Goal: Find specific page/section: Find specific page/section

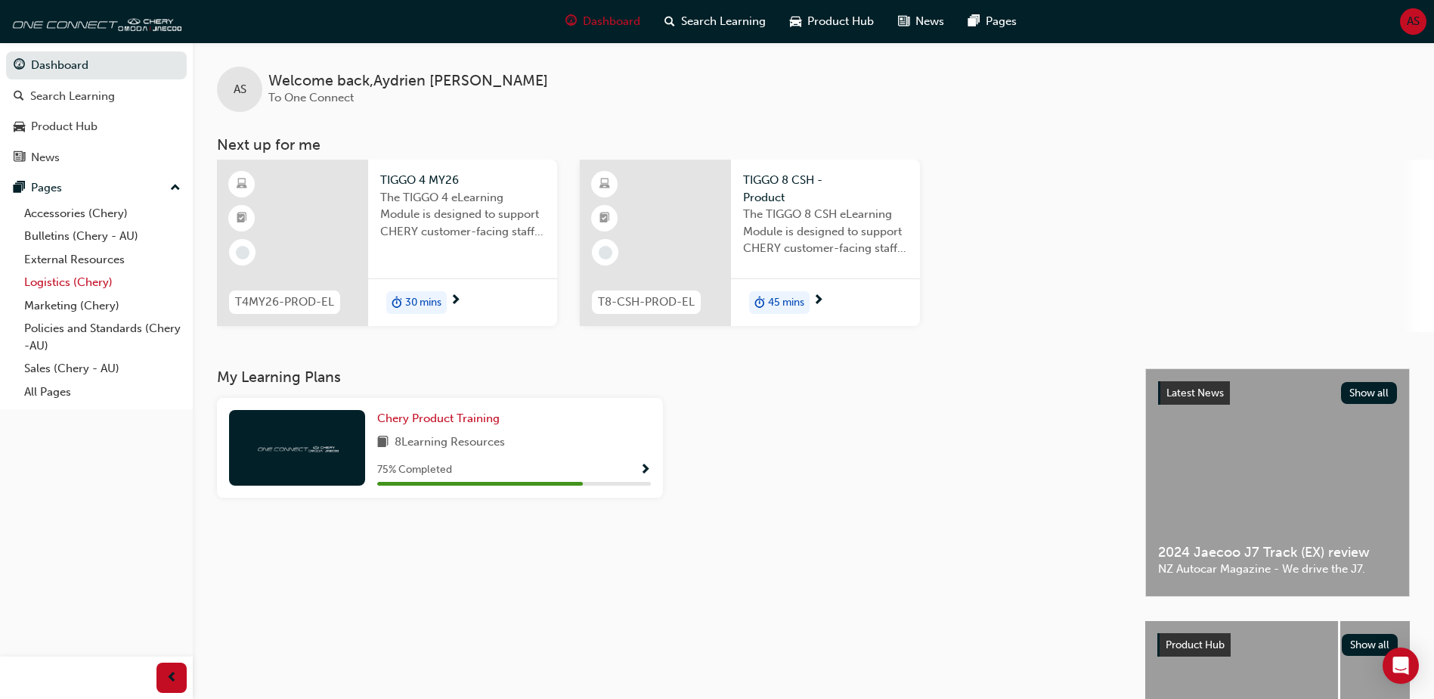
click at [74, 282] on link "Logistics (Chery)" at bounding box center [102, 282] width 169 height 23
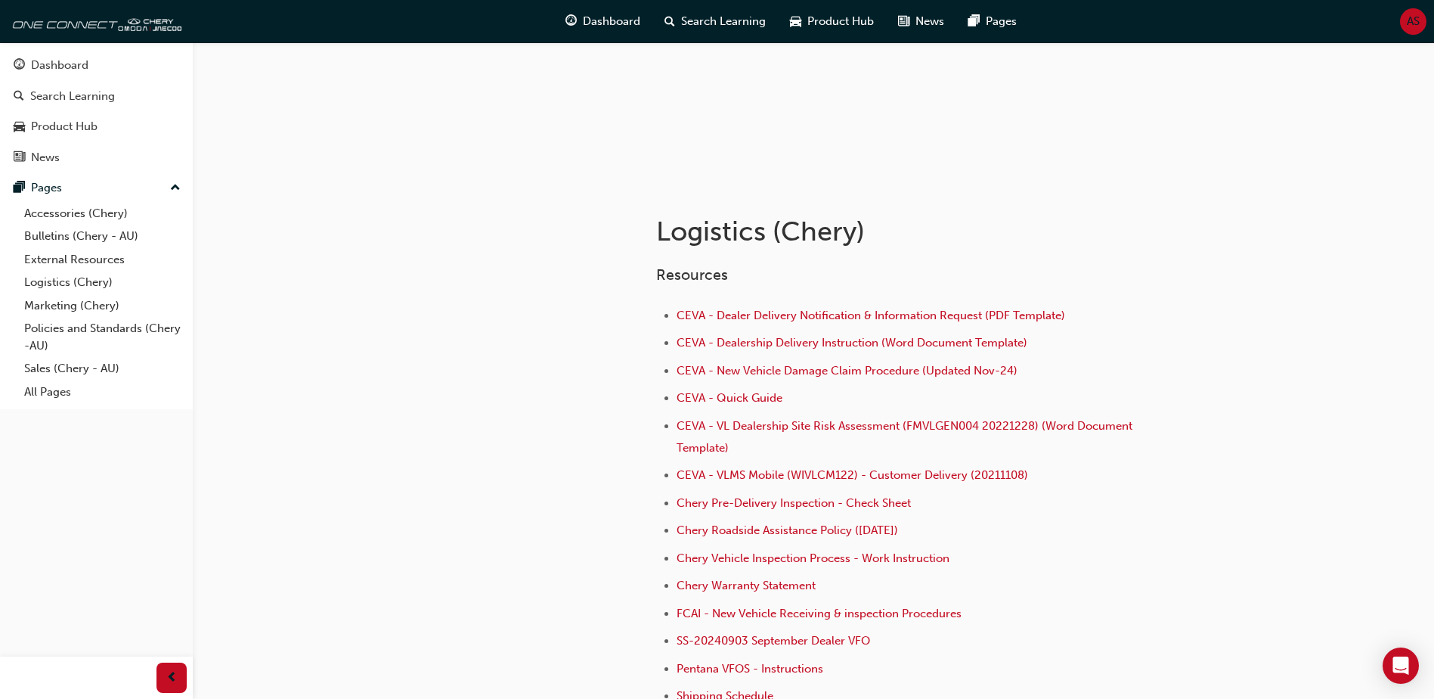
scroll to position [344, 0]
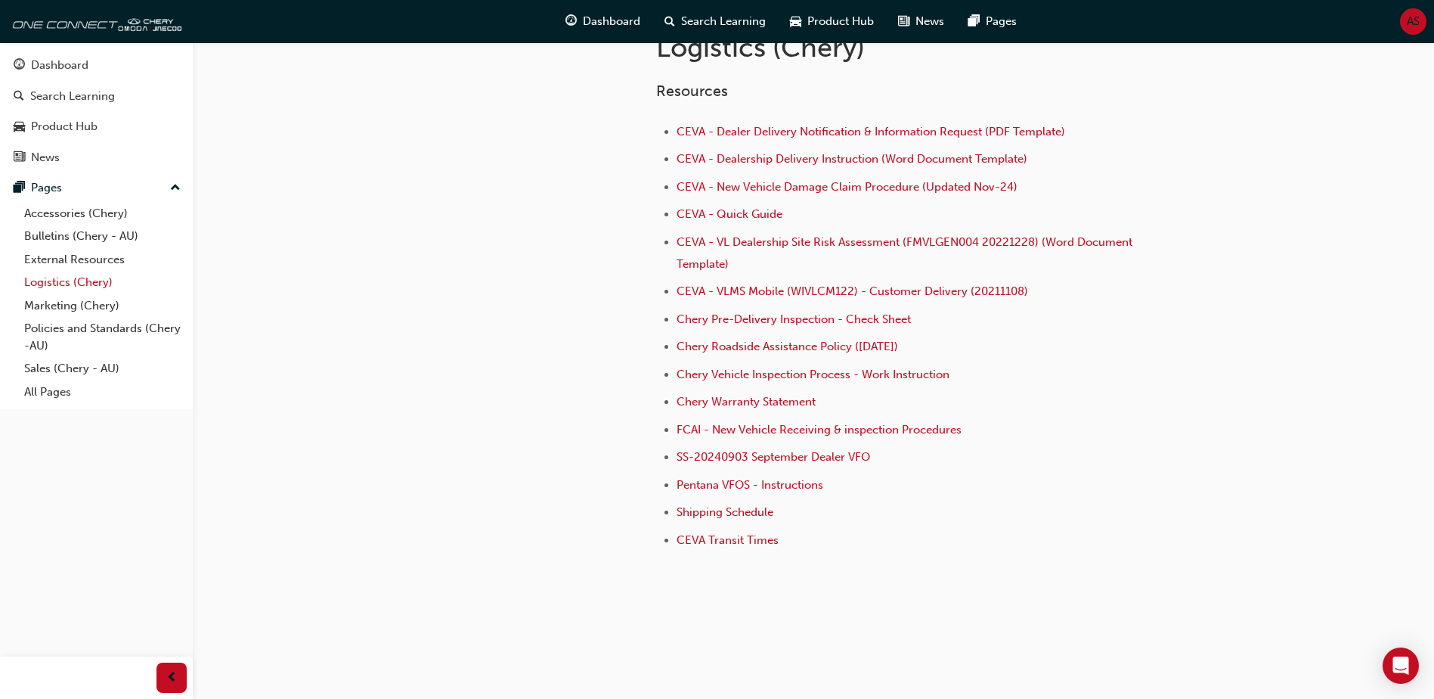
click at [96, 277] on link "Logistics (Chery)" at bounding box center [102, 282] width 169 height 23
click at [98, 262] on link "External Resources" at bounding box center [102, 259] width 169 height 23
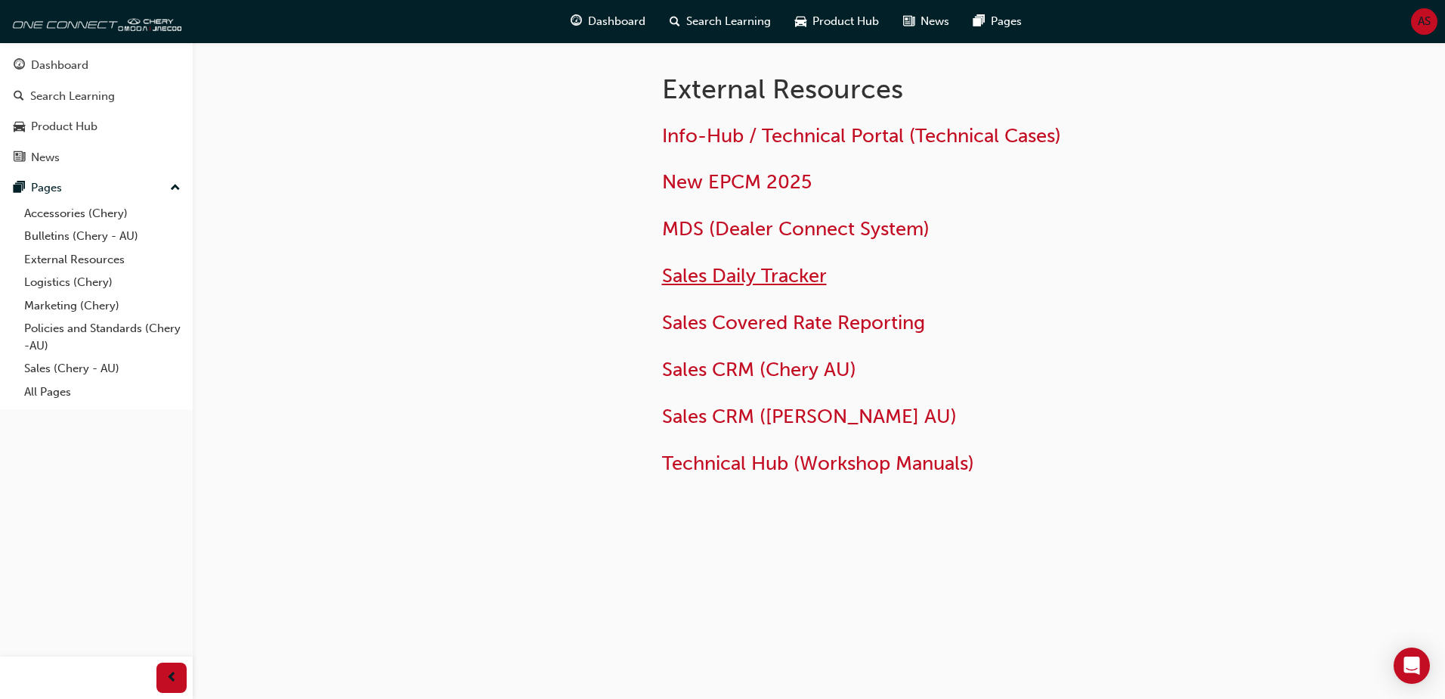
click at [787, 280] on span "Sales Daily Tracker" at bounding box center [744, 275] width 165 height 23
